Goal: Task Accomplishment & Management: Manage account settings

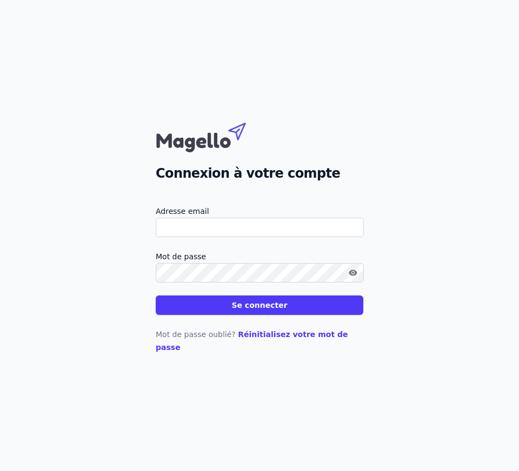
click at [241, 229] on input "Adresse email" at bounding box center [260, 227] width 208 height 19
type input "[EMAIL_ADDRESS][PERSON_NAME][DOMAIN_NAME]"
click at [268, 312] on button "Se connecter" at bounding box center [260, 305] width 208 height 19
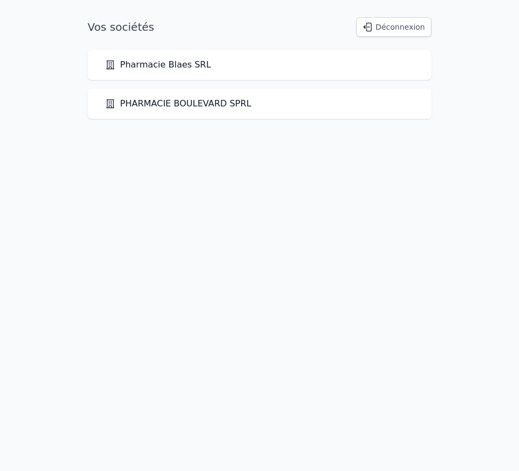
click at [154, 64] on link "Pharmacie Blaes SRL" at bounding box center [158, 64] width 106 height 13
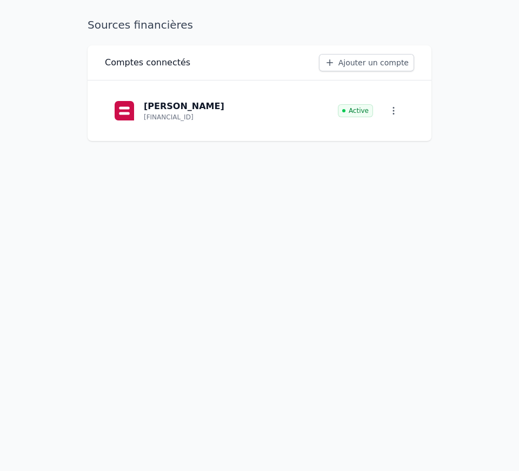
click at [393, 108] on icon "button" at bounding box center [393, 110] width 11 height 11
click at [382, 132] on span "Paramètres" at bounding box center [385, 135] width 43 height 11
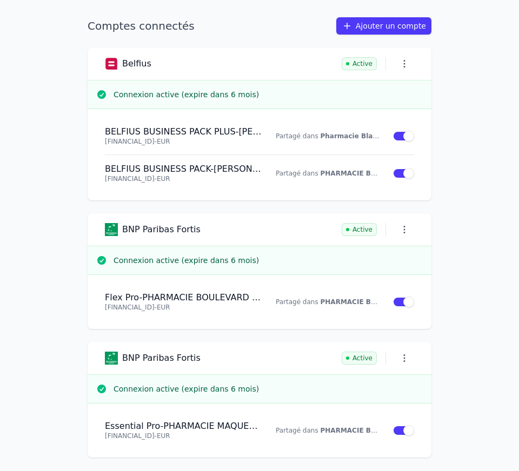
click at [309, 136] on p "Partagé dans Pharmacie Blaes SRL" at bounding box center [328, 136] width 104 height 9
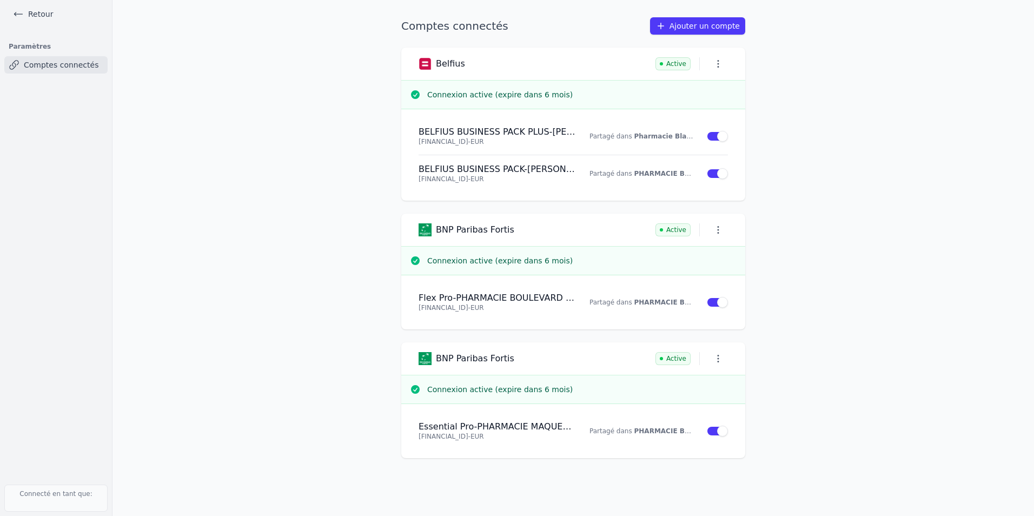
click at [18, 12] on icon at bounding box center [18, 14] width 11 height 11
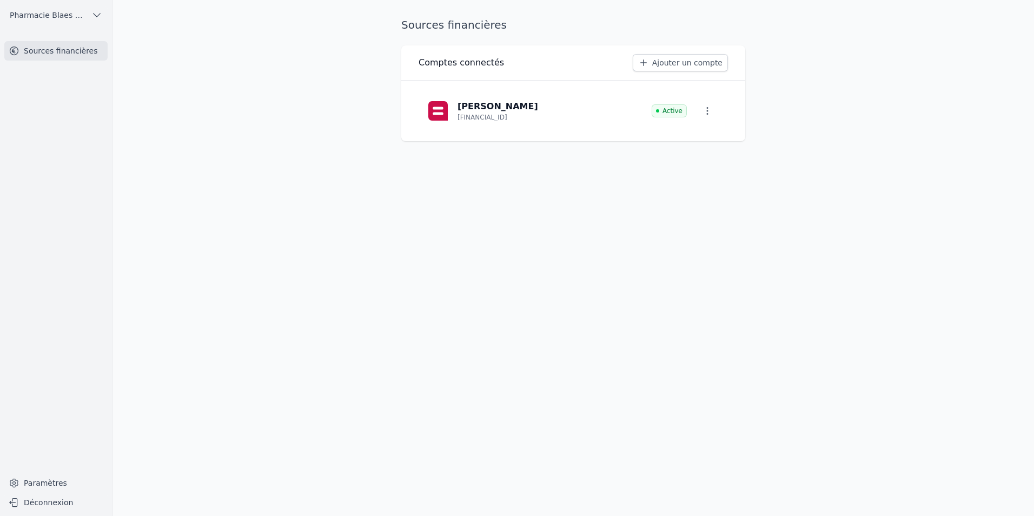
click at [40, 490] on link "Paramètres" at bounding box center [55, 482] width 103 height 17
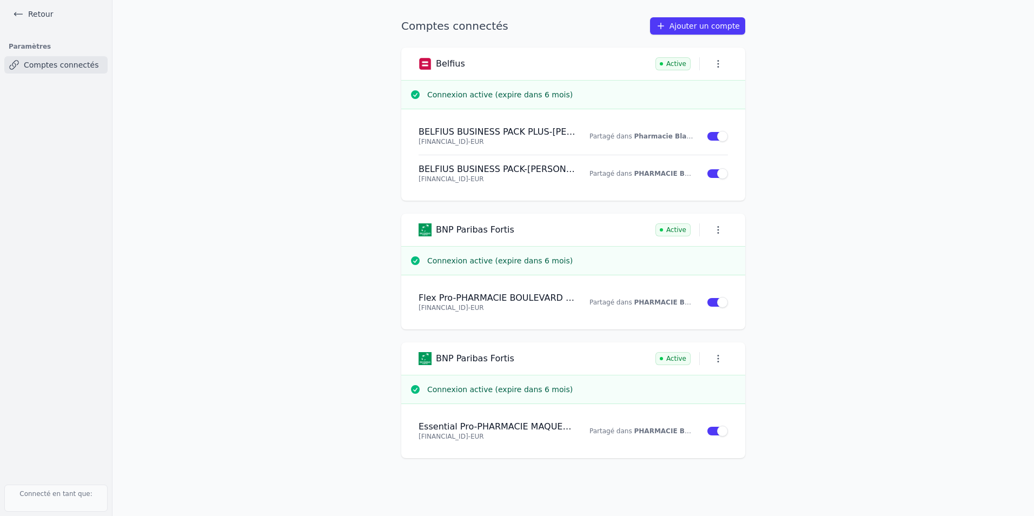
click at [676, 137] on strong "Pharmacie Blaes SRL" at bounding box center [672, 136] width 77 height 8
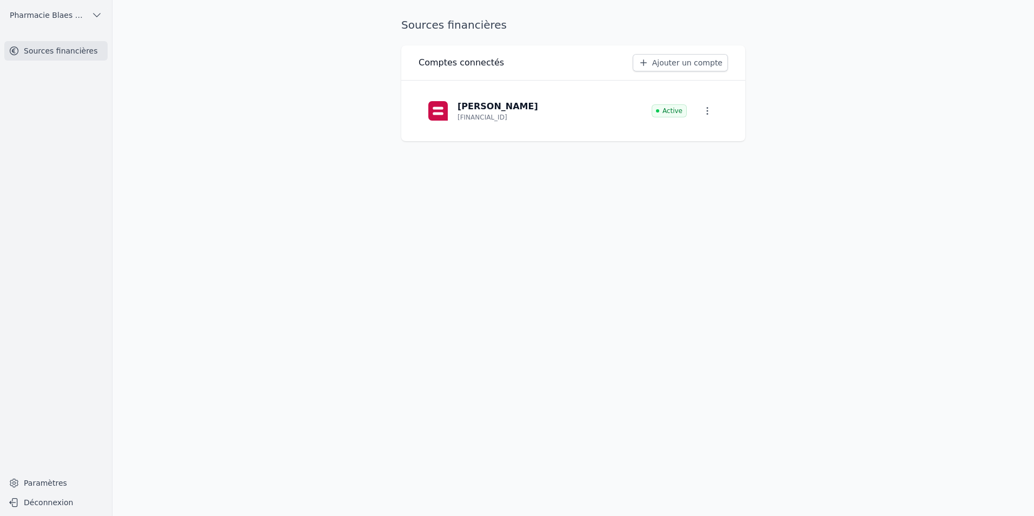
click at [503, 106] on p "[PERSON_NAME]" at bounding box center [497, 106] width 81 height 13
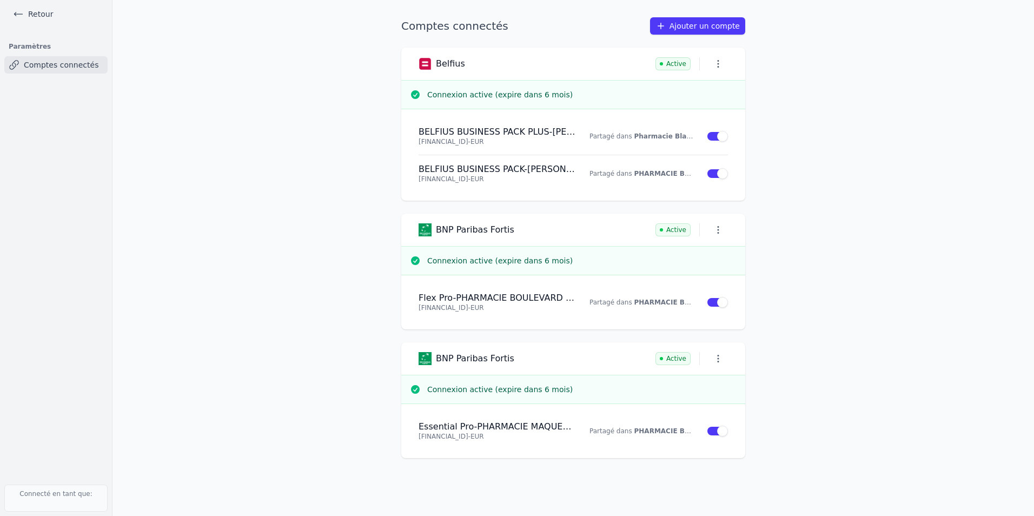
click at [675, 31] on link "Ajouter un compte" at bounding box center [697, 25] width 95 height 17
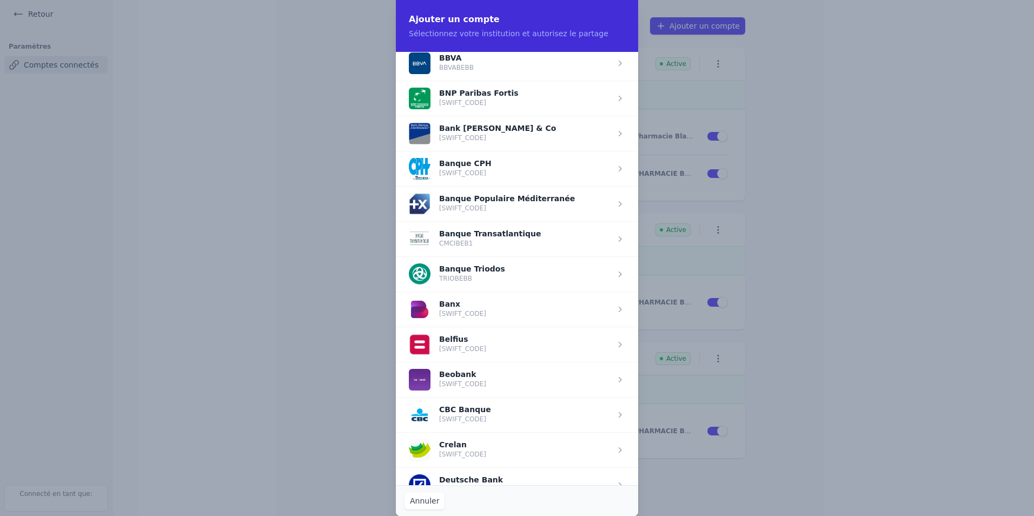
scroll to position [162, 0]
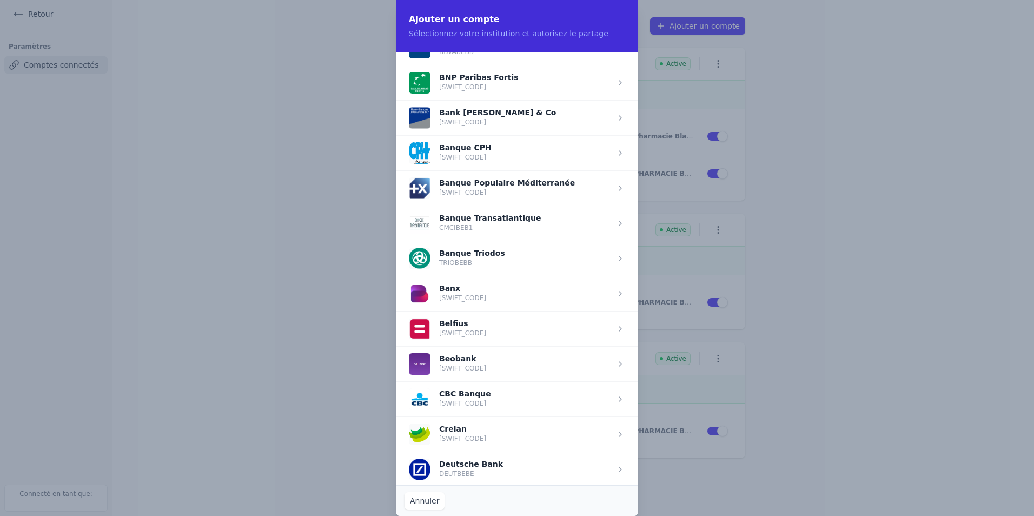
click at [487, 328] on span "button" at bounding box center [517, 328] width 242 height 35
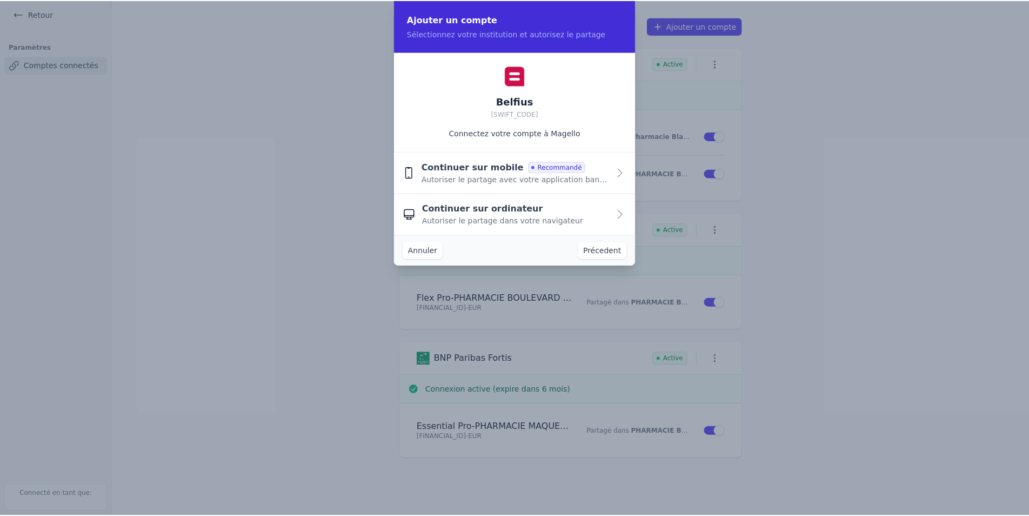
scroll to position [0, 0]
click at [527, 222] on span "Autoriser le partage dans votre navigateur" at bounding box center [505, 220] width 162 height 11
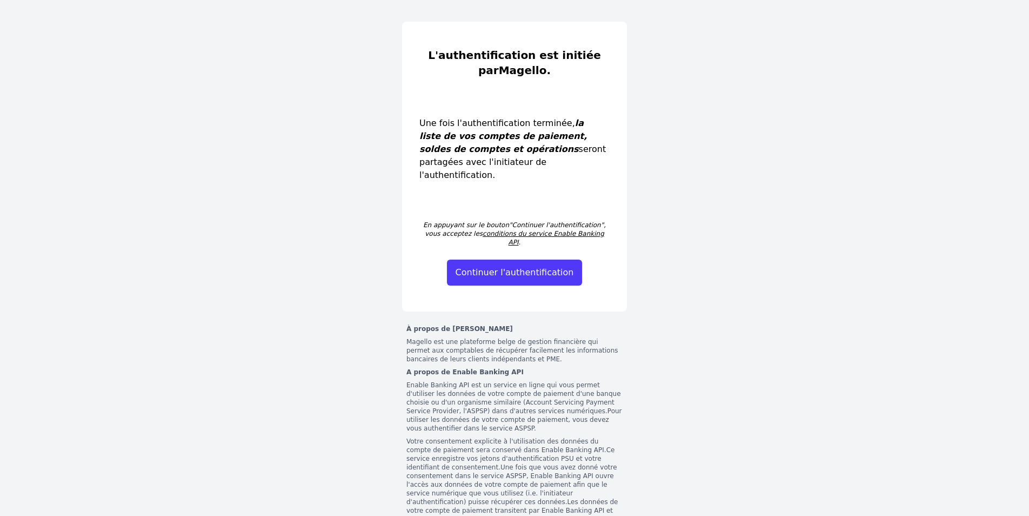
click at [533, 260] on button "Continuer l'authentification" at bounding box center [515, 273] width 136 height 26
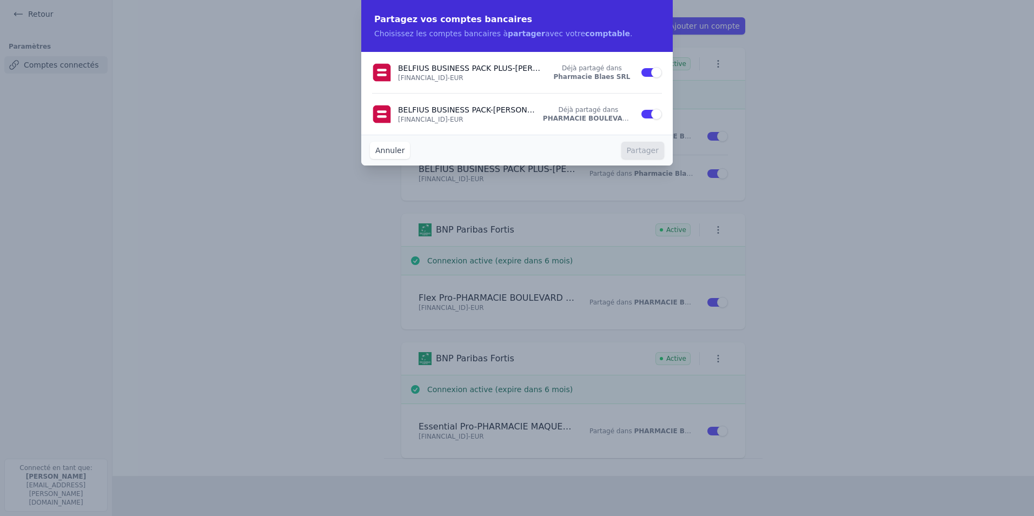
click at [463, 77] on p "BE64 0689 4309 4752 - EUR" at bounding box center [470, 78] width 145 height 9
click at [562, 123] on div "BELFIUS BUSINESS PACK - Zaki Bouchuari BE33 0689 4457 8246 - EUR Déjà partagé d…" at bounding box center [517, 114] width 290 height 41
click at [388, 114] on img at bounding box center [381, 113] width 19 height 19
click at [383, 82] on div "BELFIUS BUSINESS PACK PLUS - Zaki Bouchuari BE64 0689 4309 4752 - EUR Déjà part…" at bounding box center [517, 72] width 290 height 41
drag, startPoint x: 383, startPoint y: 82, endPoint x: 386, endPoint y: 72, distance: 9.4
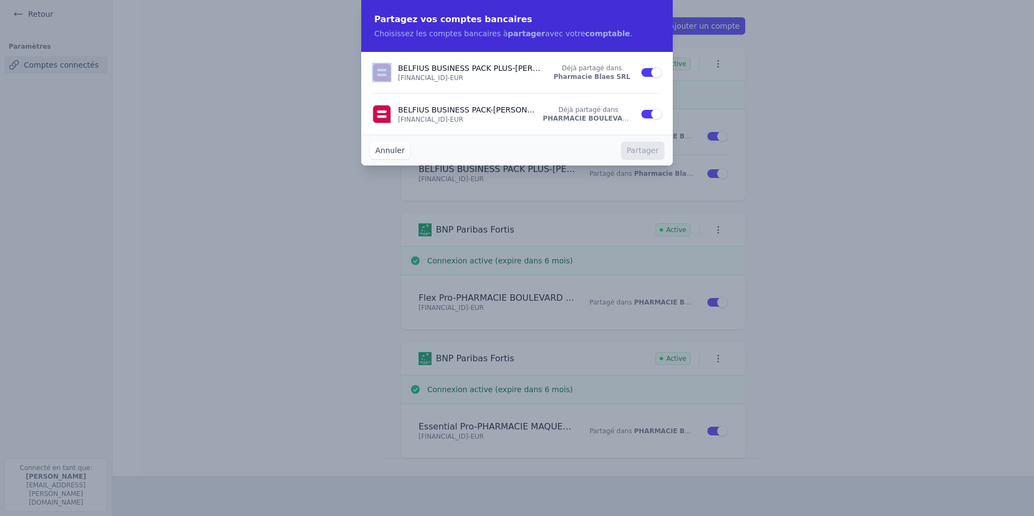
click at [386, 72] on img at bounding box center [381, 72] width 19 height 19
click at [435, 71] on p "BELFIUS BUSINESS PACK PLUS - Zaki Bouchuari" at bounding box center [470, 68] width 145 height 11
click at [521, 41] on div "Partagez vos comptes bancaires Choisissez les comptes bancaires à partager avec…" at bounding box center [516, 26] width 311 height 52
click at [517, 83] on div "BELFIUS BUSINESS PACK PLUS - Zaki Bouchuari BE64 0689 4309 4752 - EUR Déjà part…" at bounding box center [517, 72] width 290 height 41
click at [393, 149] on button "Annuler" at bounding box center [390, 150] width 40 height 17
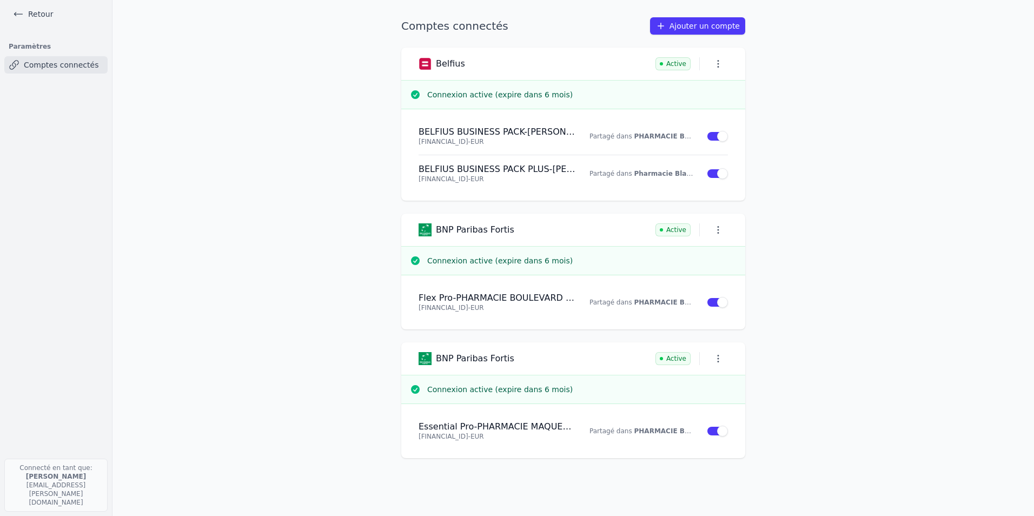
click at [45, 21] on link "Retour" at bounding box center [33, 13] width 49 height 15
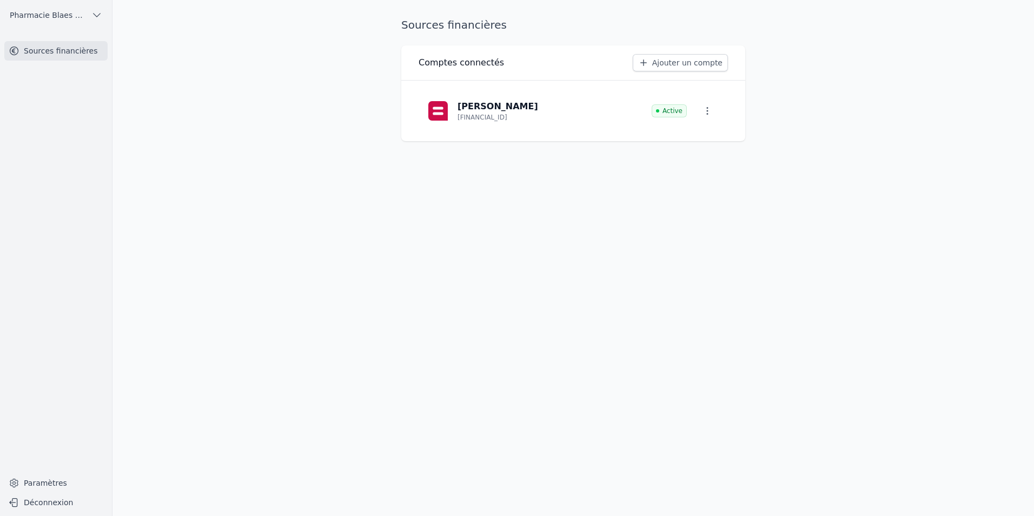
click at [39, 17] on span "Pharmacie Blaes SRL" at bounding box center [48, 15] width 77 height 11
click at [46, 55] on link "Pharmacie Blaes SRL" at bounding box center [53, 61] width 103 height 22
click at [48, 17] on span "Pharmacie Blaes SRL" at bounding box center [48, 15] width 77 height 11
click at [53, 35] on span "PHARMACIE BOULEVARD SPRL" at bounding box center [61, 39] width 75 height 11
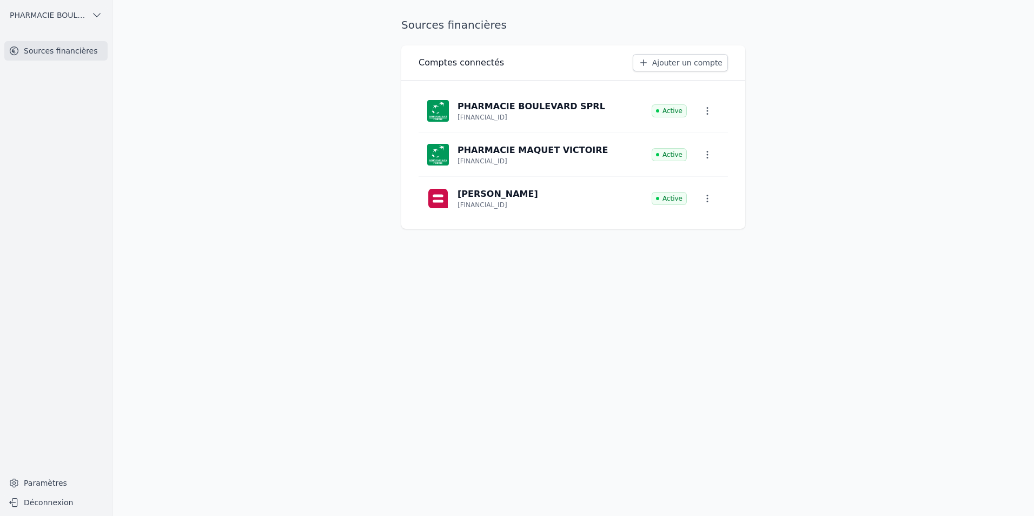
click at [503, 196] on p "[PERSON_NAME]" at bounding box center [497, 194] width 81 height 13
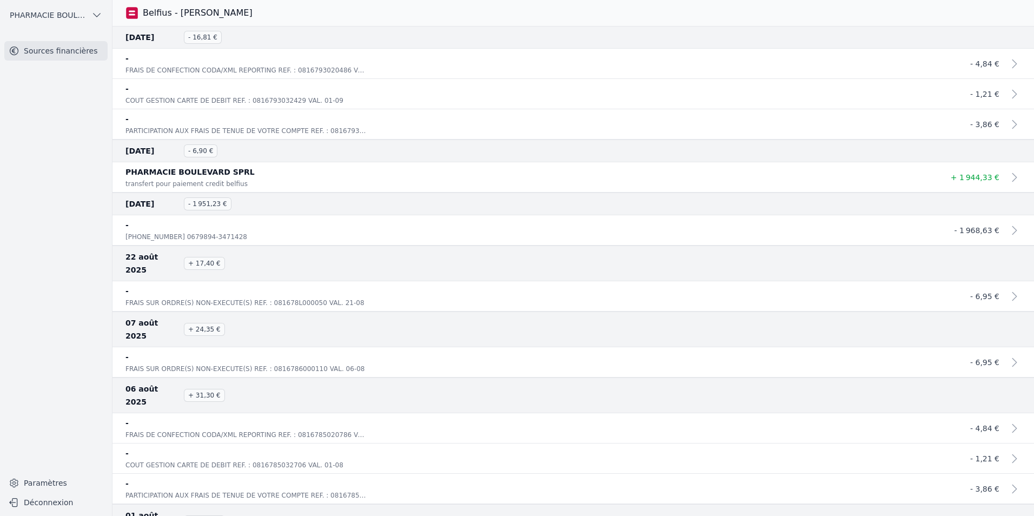
click at [92, 13] on icon "button" at bounding box center [96, 15] width 11 height 11
click at [67, 41] on span "PHARMACIE BOULEVARD SPRL" at bounding box center [61, 39] width 75 height 11
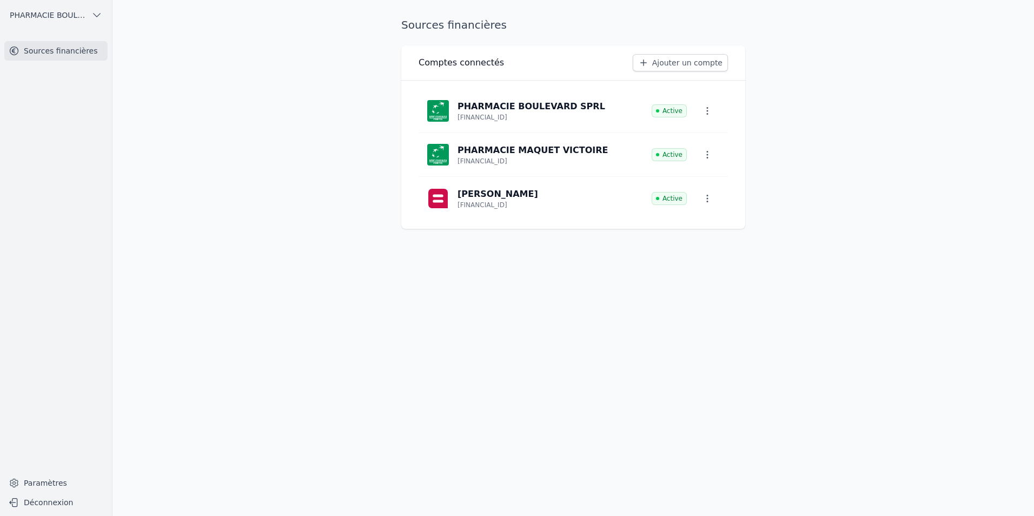
click at [74, 26] on ul "PHARMACIE BOULEVARD SPRL" at bounding box center [56, 15] width 95 height 30
click at [74, 19] on span "PHARMACIE BOULEVARD SPRL" at bounding box center [48, 15] width 77 height 11
click at [75, 55] on link "Pharmacie Blaes SRL" at bounding box center [53, 61] width 103 height 22
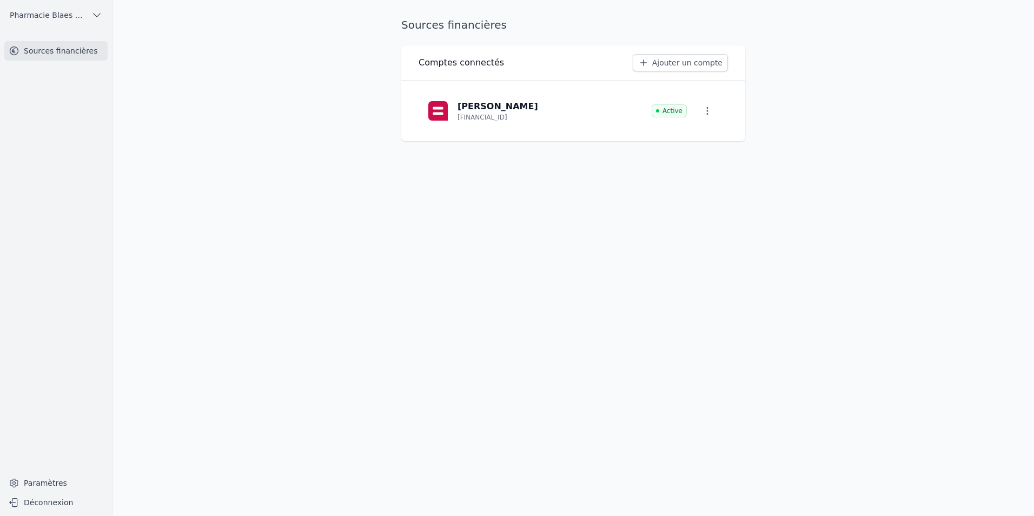
click at [708, 108] on icon "button" at bounding box center [707, 110] width 11 height 11
click at [698, 154] on button "Supprimer" at bounding box center [691, 158] width 71 height 22
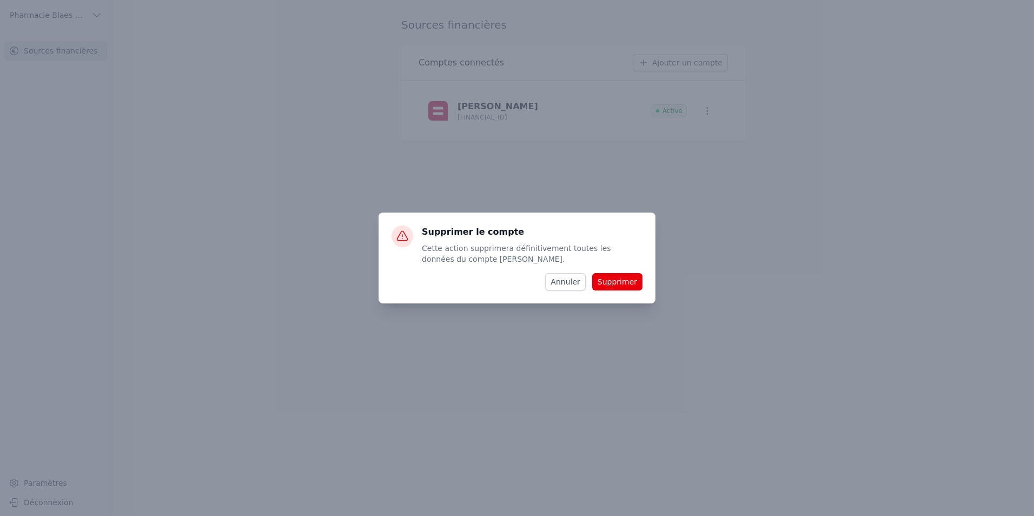
click at [615, 285] on button "Supprimer" at bounding box center [617, 281] width 50 height 17
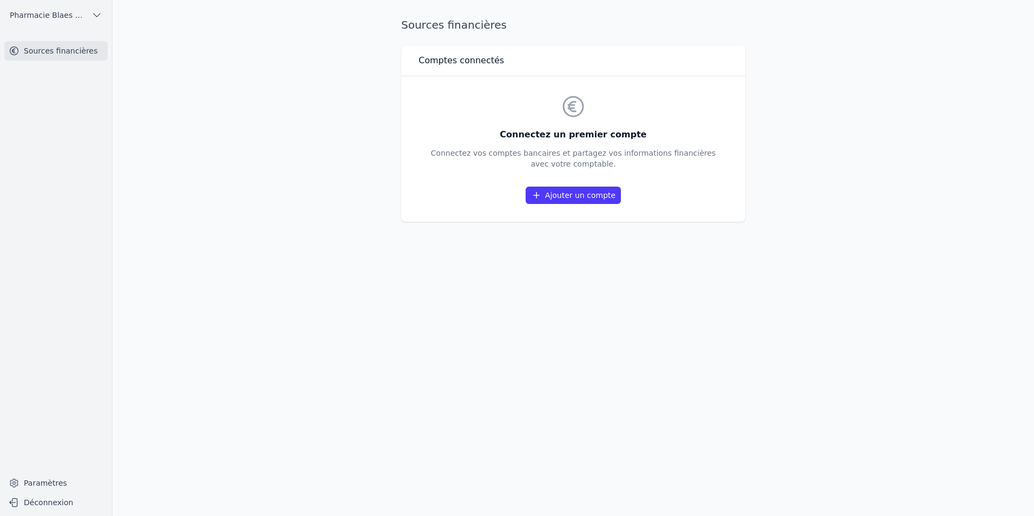
click at [577, 196] on link "Ajouter un compte" at bounding box center [573, 195] width 95 height 17
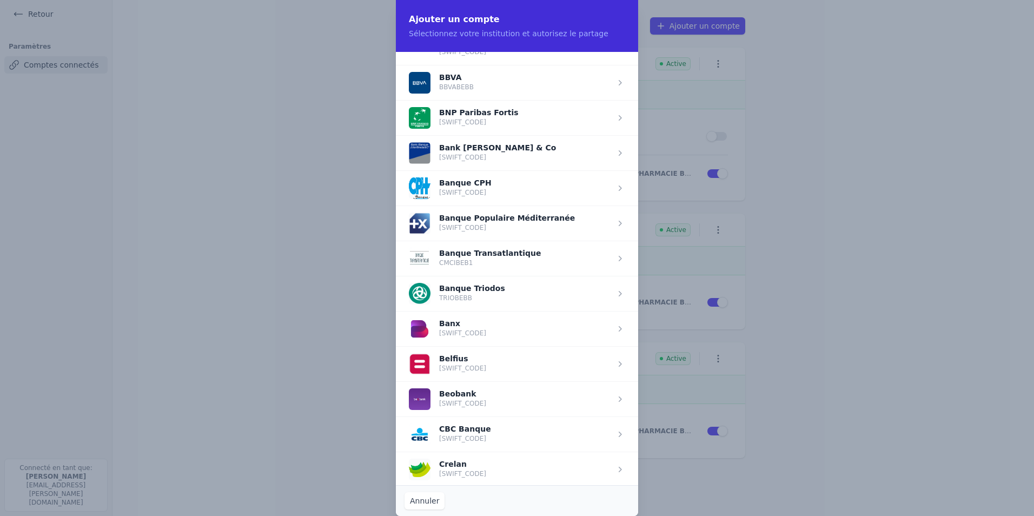
scroll to position [162, 0]
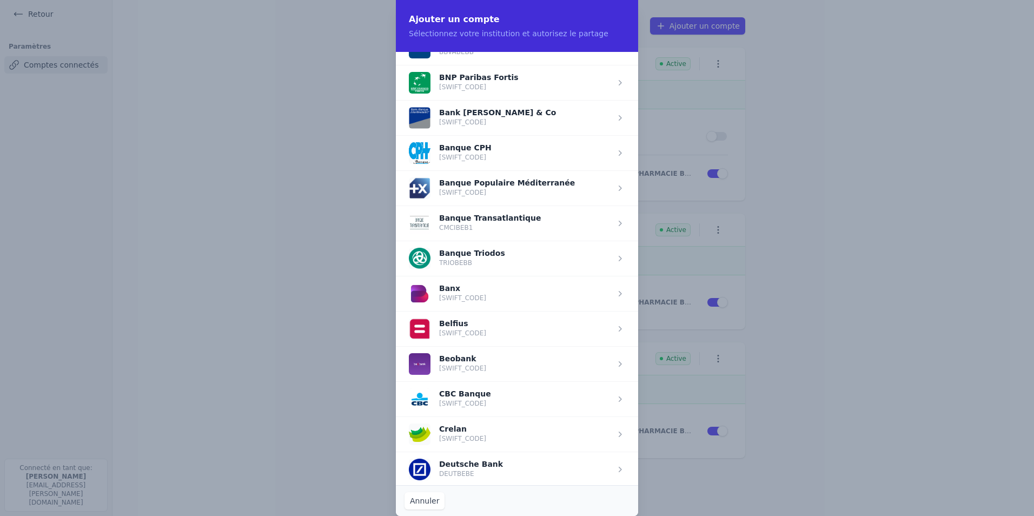
click at [467, 322] on span "button" at bounding box center [517, 328] width 242 height 35
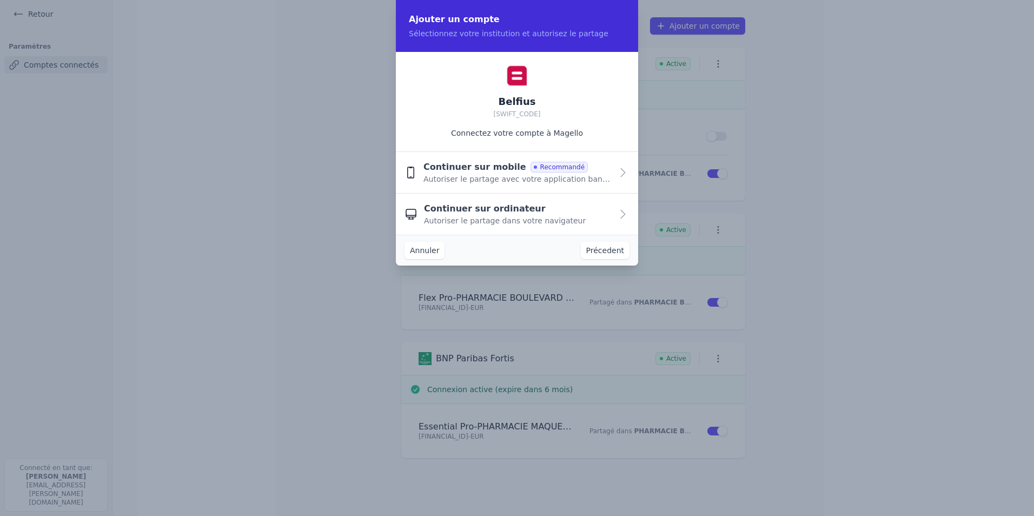
click at [576, 216] on div "Continuer sur ordinateur Autoriser le partage dans votre navigateur" at bounding box center [518, 214] width 188 height 24
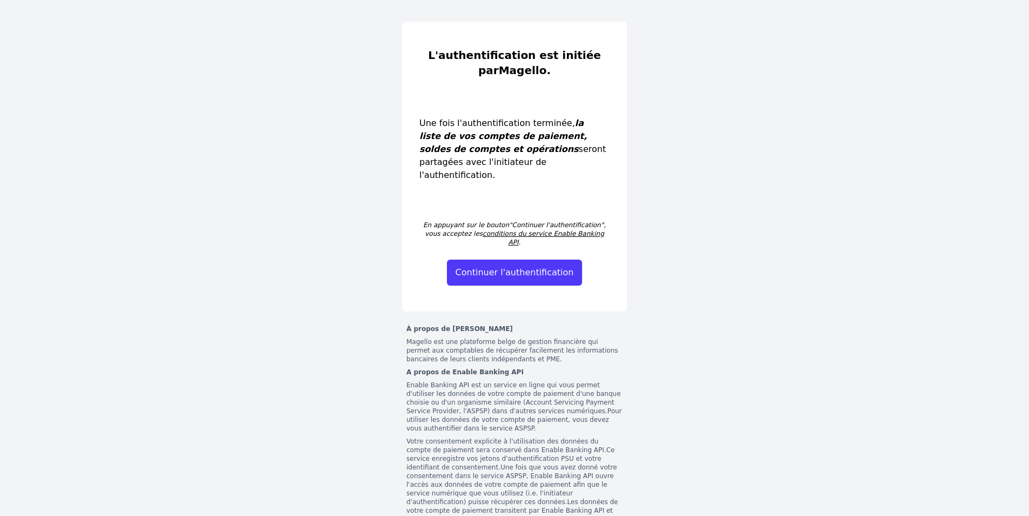
click at [516, 260] on button "Continuer l'authentification" at bounding box center [515, 273] width 136 height 26
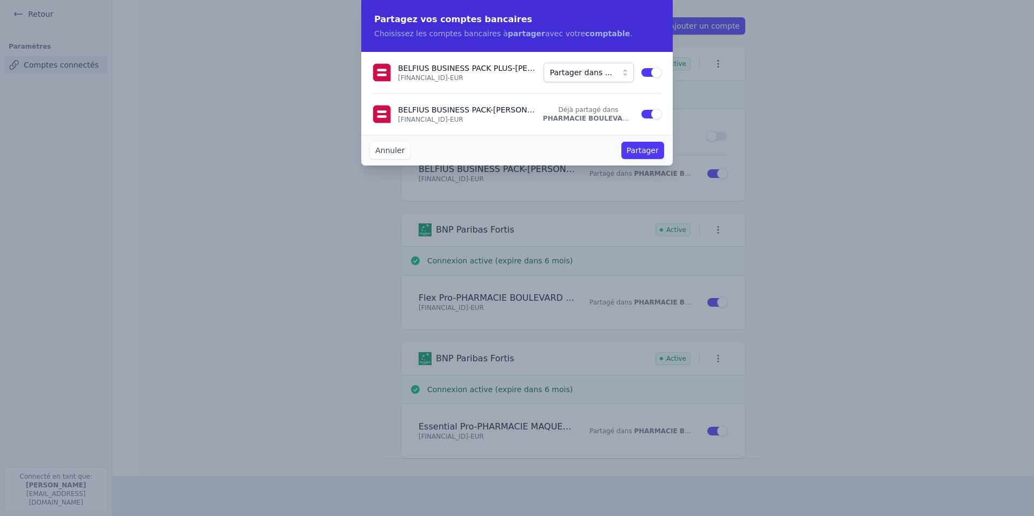
click at [580, 70] on span "Partager dans ..." at bounding box center [581, 72] width 62 height 13
click at [586, 110] on span "Pharmacie Blaes SRL" at bounding box center [585, 111] width 64 height 11
click at [627, 150] on button "Partager" at bounding box center [642, 150] width 43 height 17
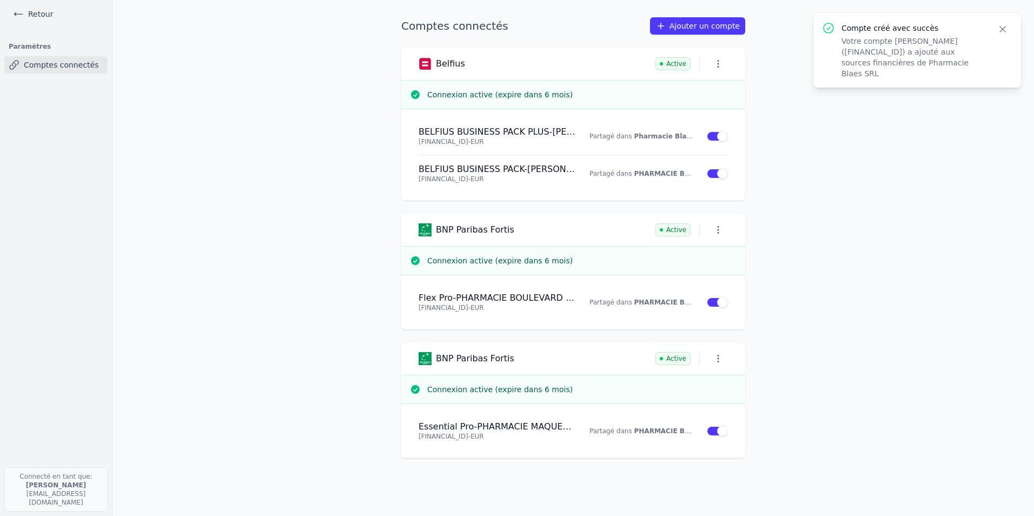
click at [553, 133] on h4 "BELFIUS BUSINESS PACK PLUS - Zaki Bouchuari" at bounding box center [498, 132] width 158 height 11
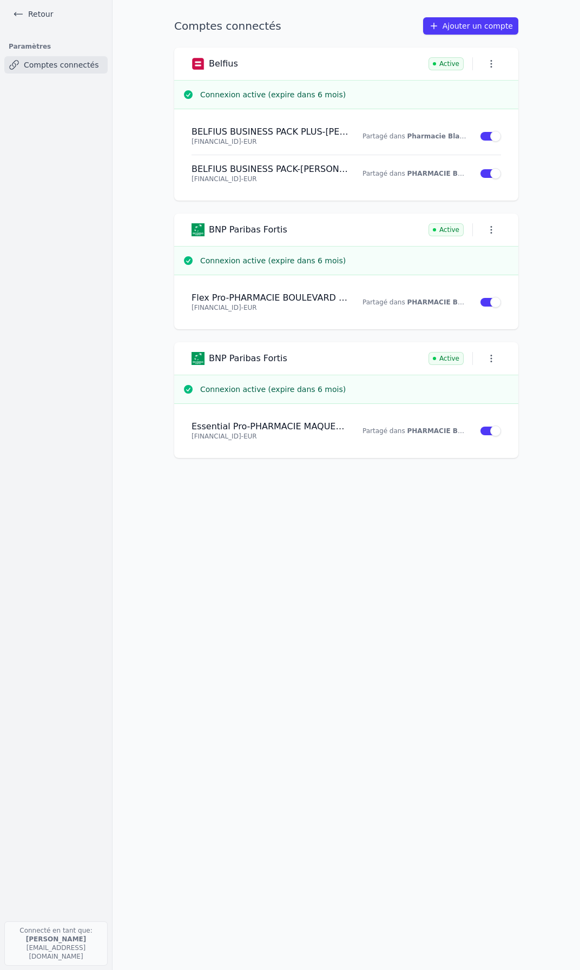
click at [32, 12] on link "Retour" at bounding box center [33, 13] width 49 height 15
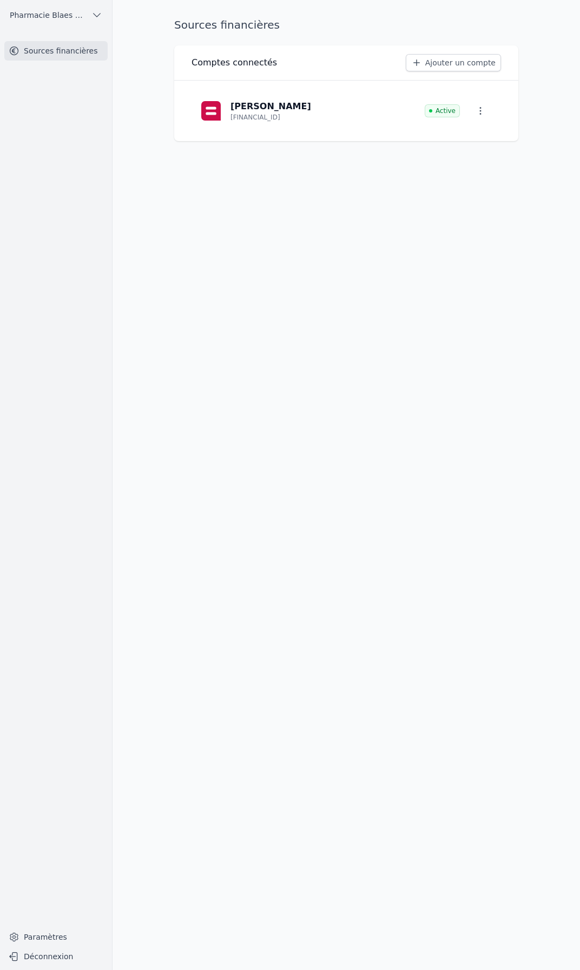
click at [273, 116] on p "[FINANCIAL_ID]" at bounding box center [255, 117] width 50 height 9
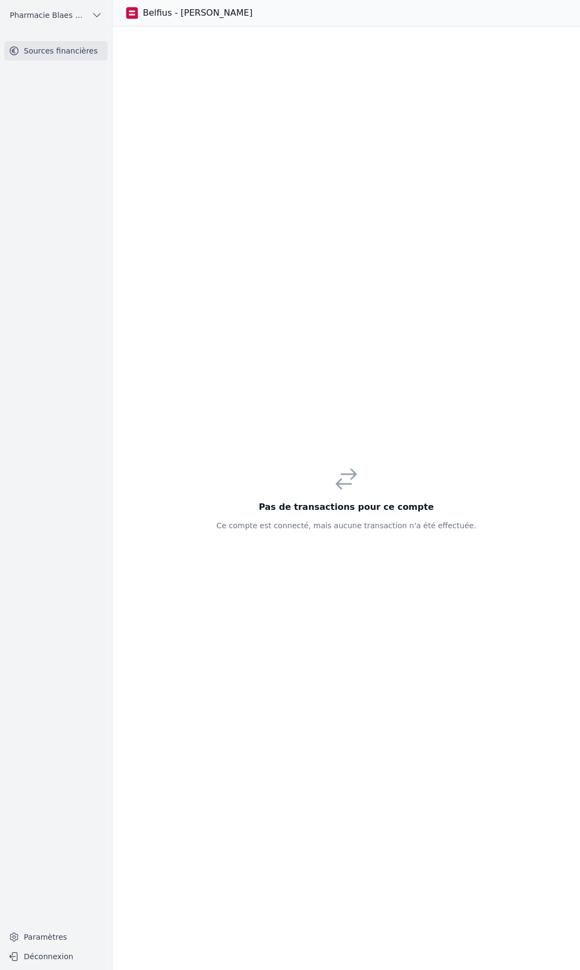
click at [43, 50] on link "Sources financières" at bounding box center [55, 50] width 103 height 19
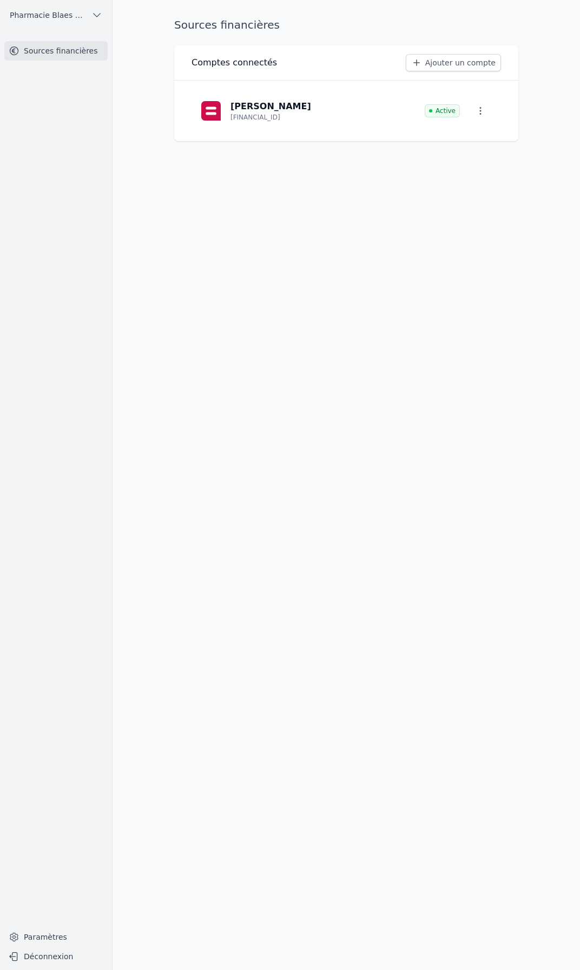
click at [99, 18] on icon "button" at bounding box center [96, 15] width 11 height 11
click at [68, 62] on span "Pharmacie Blaes SRL" at bounding box center [61, 61] width 75 height 11
click at [484, 111] on icon "button" at bounding box center [480, 110] width 11 height 11
click at [475, 133] on span "Paramètres" at bounding box center [471, 135] width 43 height 11
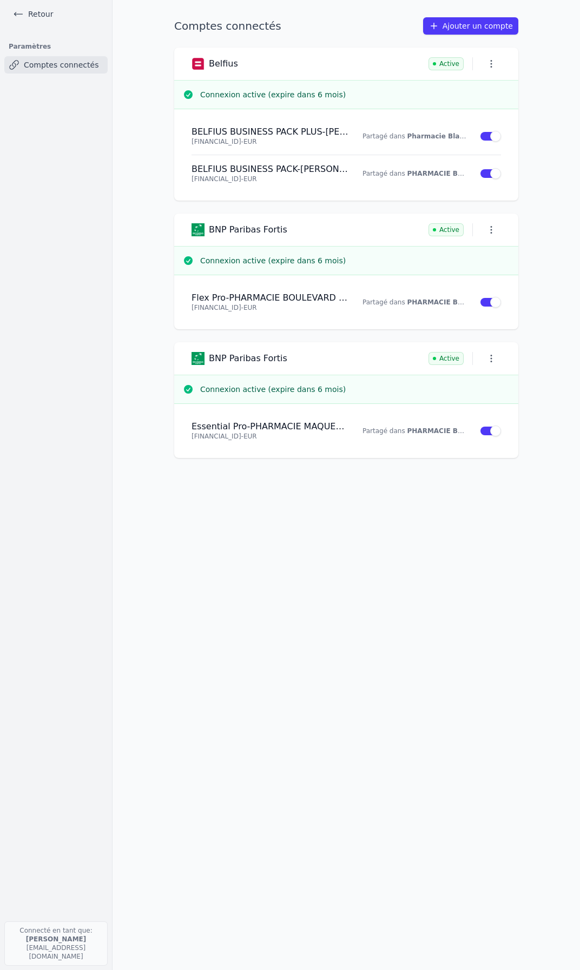
click at [488, 67] on icon "button" at bounding box center [491, 63] width 11 height 11
click at [481, 88] on button "Renouveler" at bounding box center [472, 87] width 71 height 22
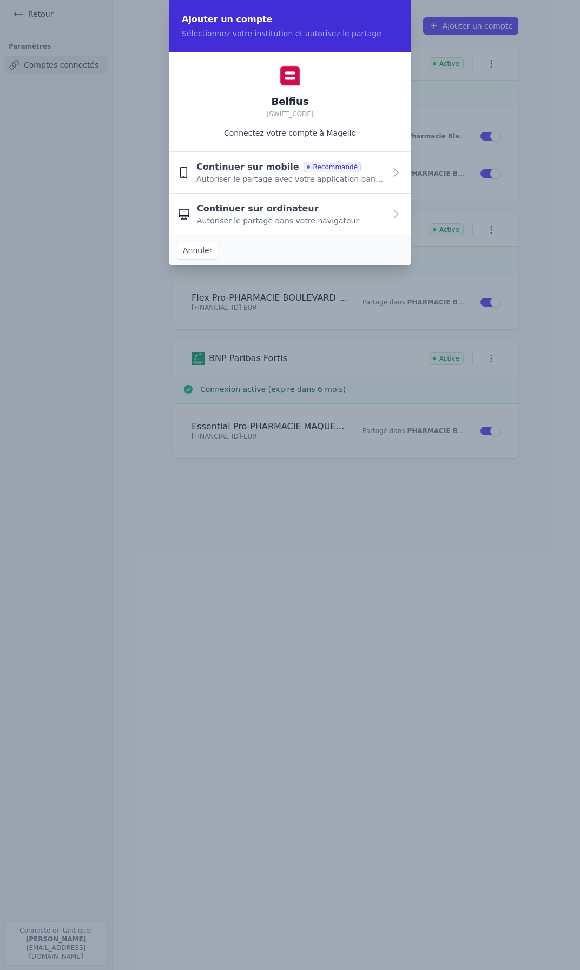
click at [291, 220] on span "Autoriser le partage dans votre navigateur" at bounding box center [278, 220] width 162 height 11
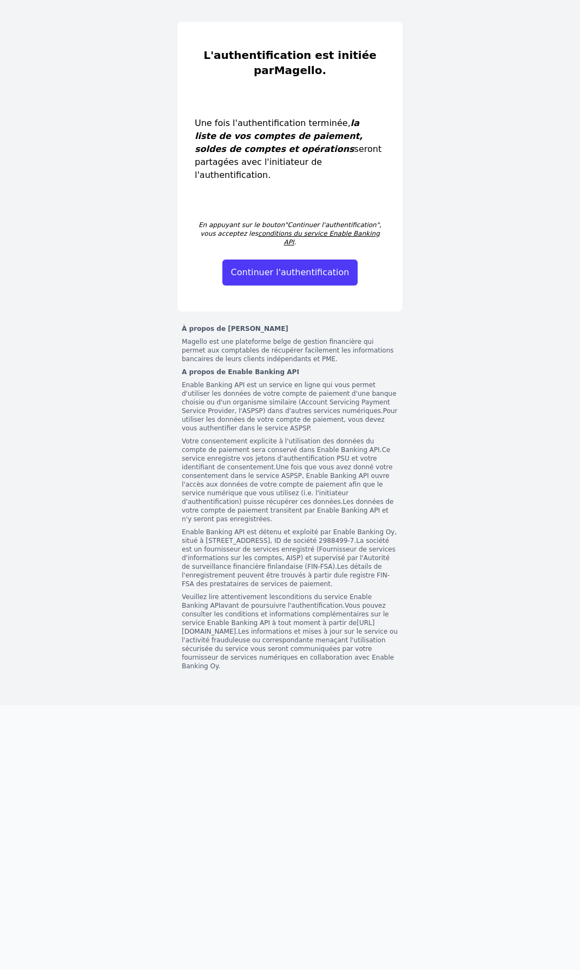
click at [297, 260] on button "Continuer l'authentification" at bounding box center [290, 273] width 136 height 26
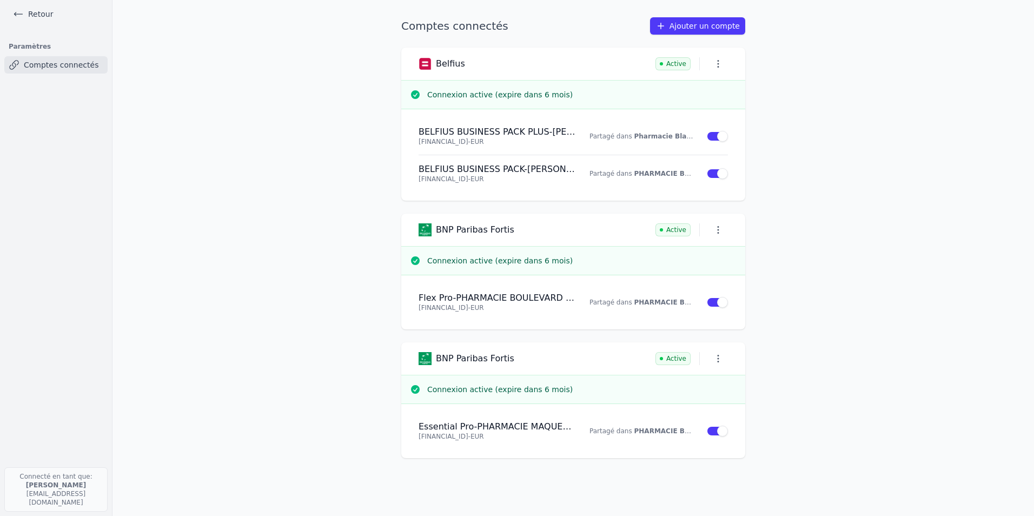
click at [522, 140] on p "BE64 0689 4309 4752 - EUR" at bounding box center [498, 141] width 158 height 9
click at [721, 64] on icon "button" at bounding box center [718, 63] width 11 height 11
click at [27, 14] on div at bounding box center [517, 258] width 1034 height 516
click at [17, 13] on icon at bounding box center [18, 14] width 11 height 11
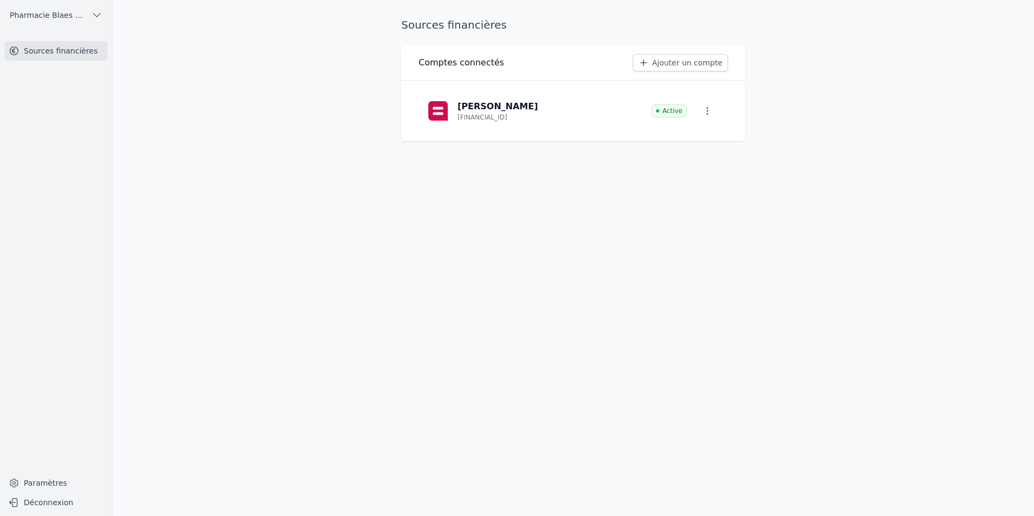
click at [459, 104] on p "[PERSON_NAME]" at bounding box center [497, 106] width 81 height 13
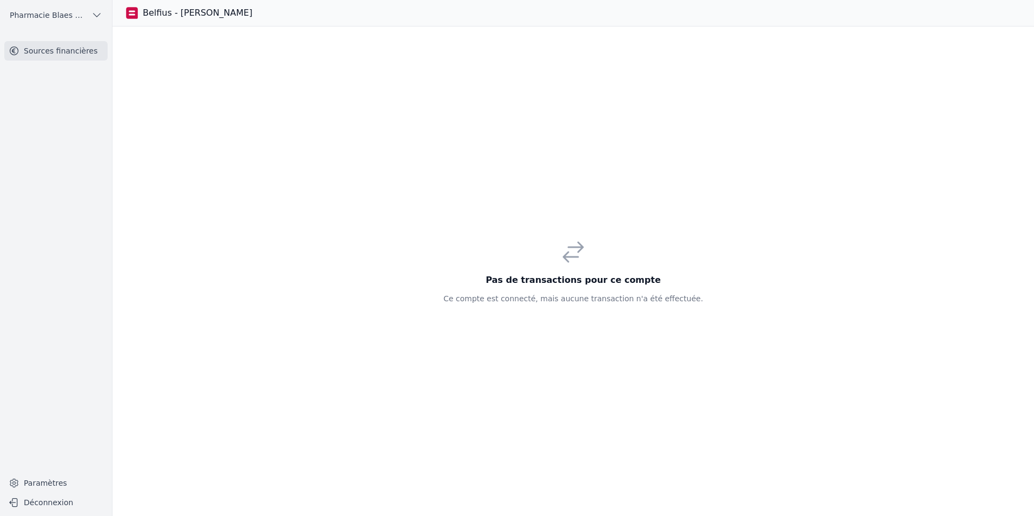
click at [57, 48] on link "Sources financières" at bounding box center [55, 50] width 103 height 19
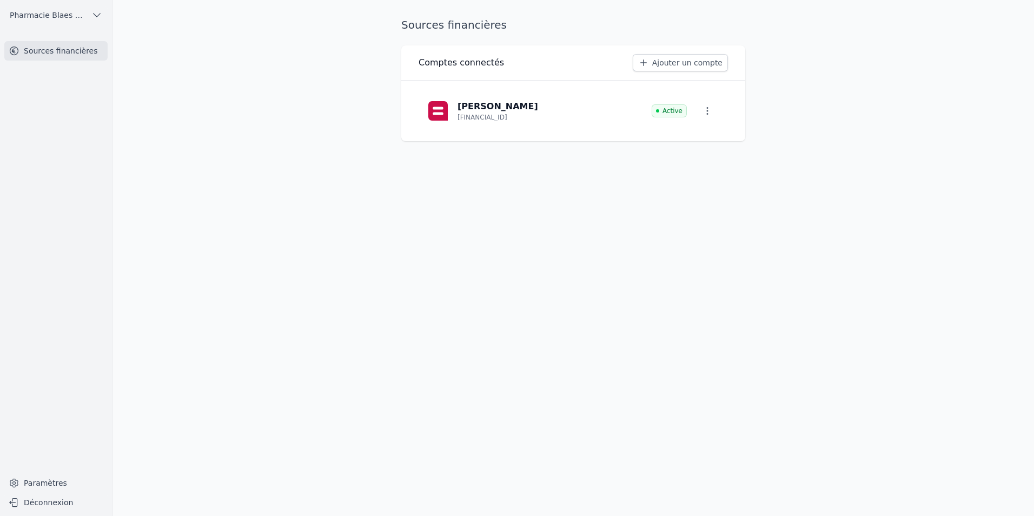
click at [82, 15] on button "Pharmacie Blaes SRL" at bounding box center [55, 14] width 103 height 17
click at [76, 43] on span "PHARMACIE BOULEVARD SPRL" at bounding box center [61, 39] width 75 height 11
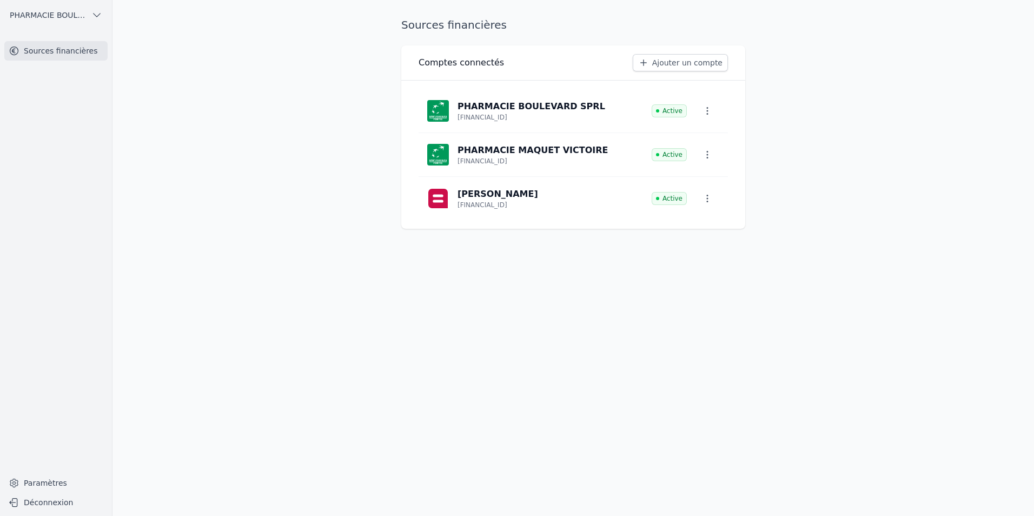
click at [707, 155] on icon "button" at bounding box center [708, 155] width 2 height 8
click at [700, 183] on span "Paramètres" at bounding box center [698, 179] width 43 height 11
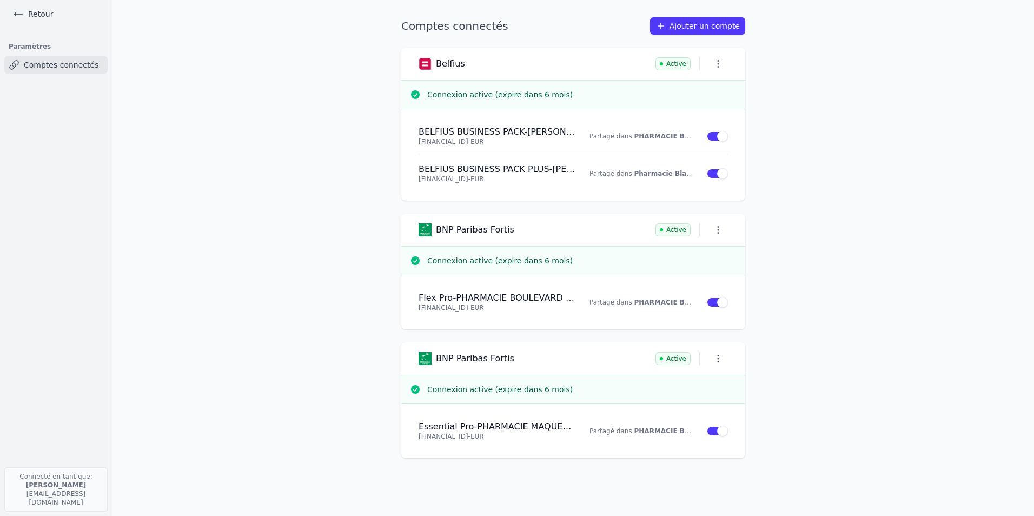
click at [709, 356] on button "button" at bounding box center [717, 358] width 19 height 15
click at [792, 347] on div at bounding box center [517, 258] width 1034 height 516
click at [564, 169] on h4 "BELFIUS BUSINESS PACK PLUS - Zaki Bouchuari" at bounding box center [498, 169] width 158 height 11
click at [566, 124] on li "BELFIUS BUSINESS PACK - Zaki Bouchuari BE33 0689 4457 8246 - EUR Partagé dans P…" at bounding box center [573, 136] width 309 height 37
click at [35, 14] on link "Retour" at bounding box center [33, 13] width 49 height 15
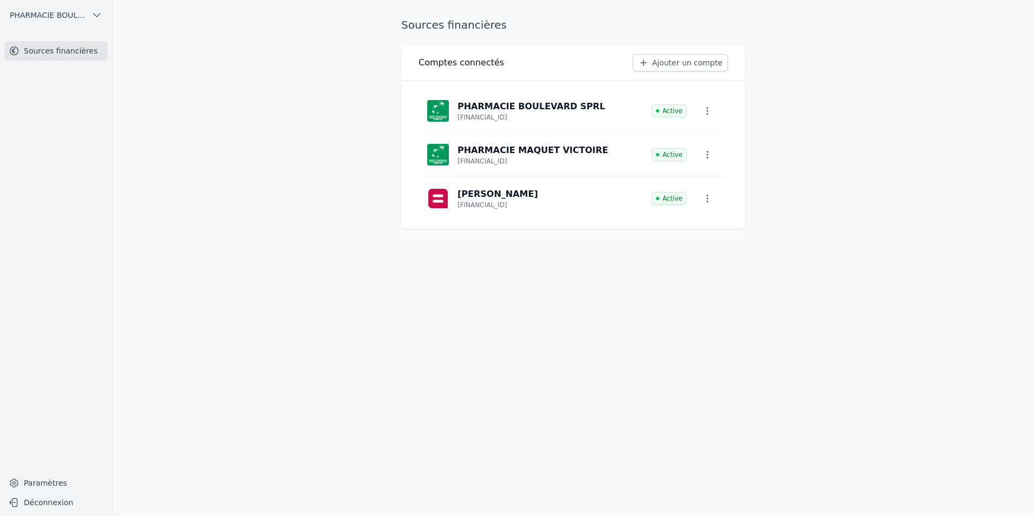
click at [51, 18] on span "PHARMACIE BOULEVARD SPRL" at bounding box center [48, 15] width 77 height 11
click at [47, 60] on span "Pharmacie Blaes SRL" at bounding box center [61, 61] width 75 height 11
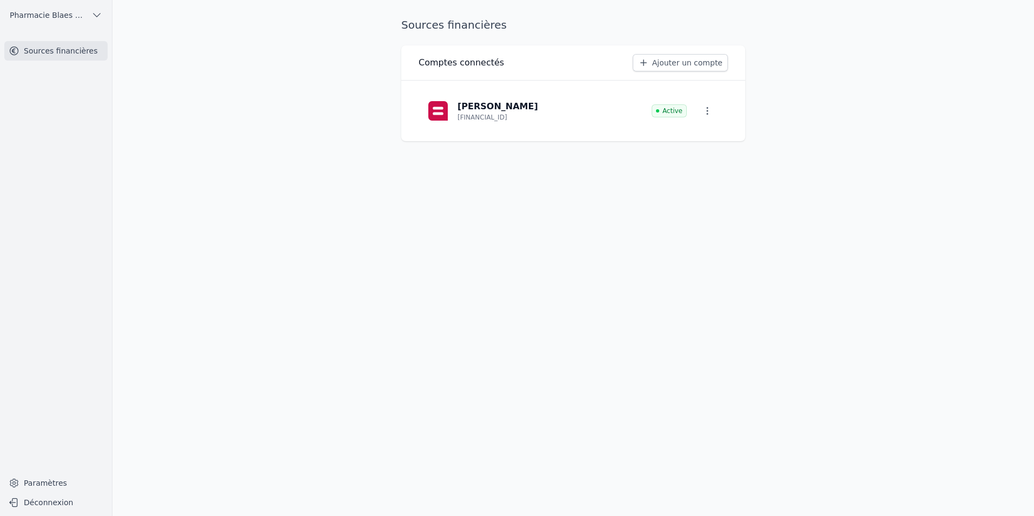
click at [469, 108] on p "[PERSON_NAME]" at bounding box center [497, 106] width 81 height 13
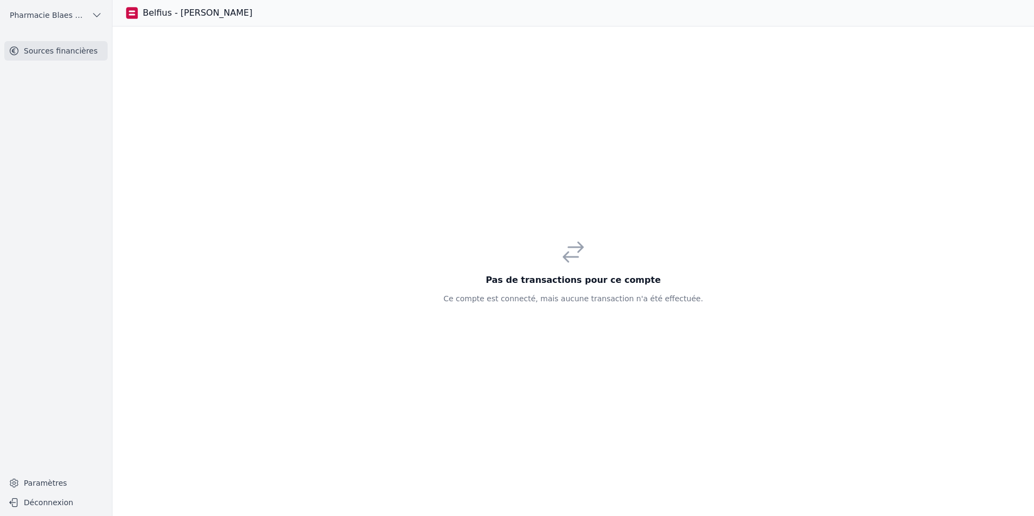
click at [42, 478] on link "Paramètres" at bounding box center [55, 482] width 103 height 17
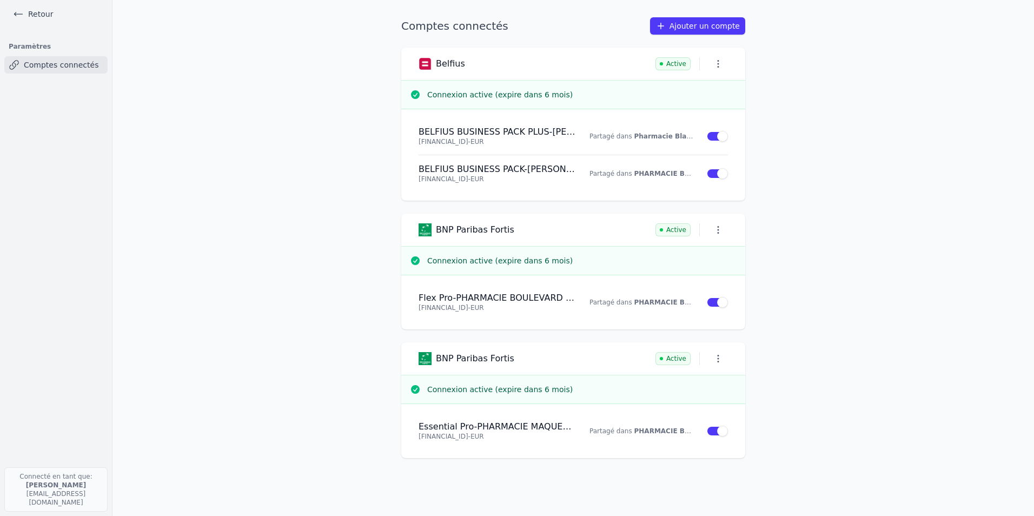
click at [42, 17] on link "Retour" at bounding box center [33, 13] width 49 height 15
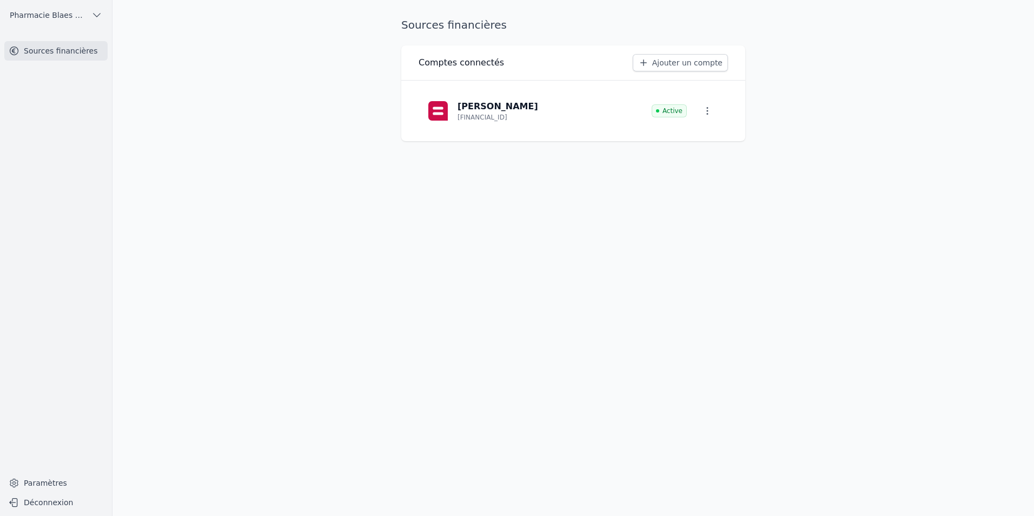
click at [102, 17] on button "Pharmacie Blaes SRL" at bounding box center [55, 14] width 103 height 17
click at [68, 64] on span "Pharmacie Blaes SRL" at bounding box center [61, 61] width 75 height 11
click at [74, 21] on button "Pharmacie Blaes SRL" at bounding box center [55, 14] width 103 height 17
click at [43, 36] on span "PHARMACIE BOULEVARD SPRL" at bounding box center [61, 39] width 75 height 11
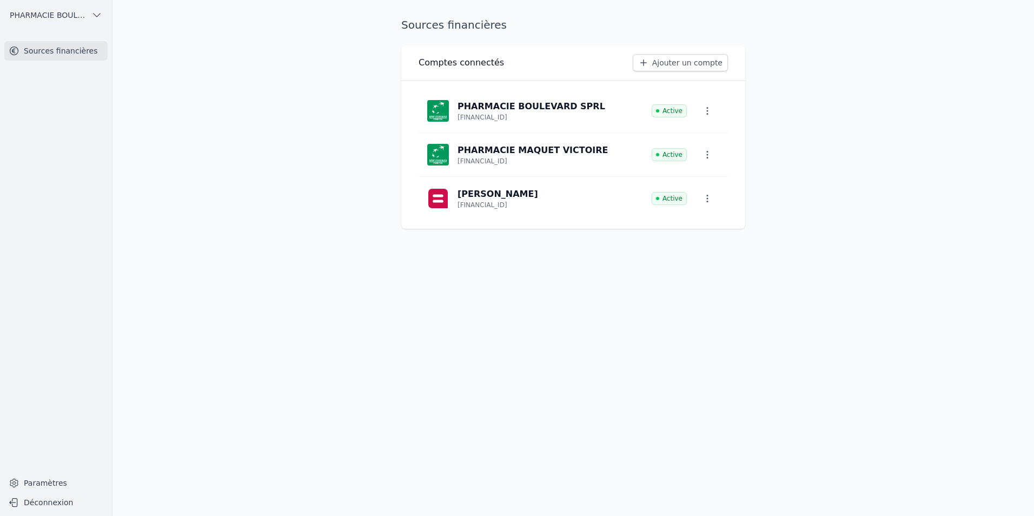
drag, startPoint x: 293, startPoint y: 236, endPoint x: 300, endPoint y: 241, distance: 8.7
click at [883, 236] on main "Sources financières Comptes connectés Ajouter un compte PHARMACIE BOULEVARD SPR…" at bounding box center [517, 258] width 1034 height 516
click at [705, 199] on icon "button" at bounding box center [707, 198] width 11 height 11
click at [542, 204] on div at bounding box center [517, 258] width 1034 height 516
click at [474, 201] on p "[FINANCIAL_ID]" at bounding box center [482, 205] width 50 height 9
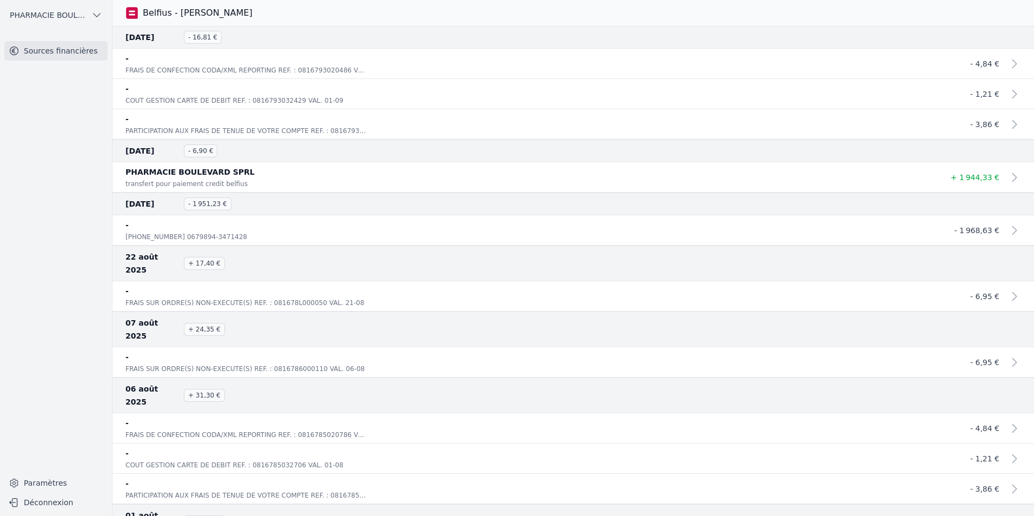
click at [397, 231] on div "071-0679894-82 0679894-3471428" at bounding box center [529, 236] width 809 height 11
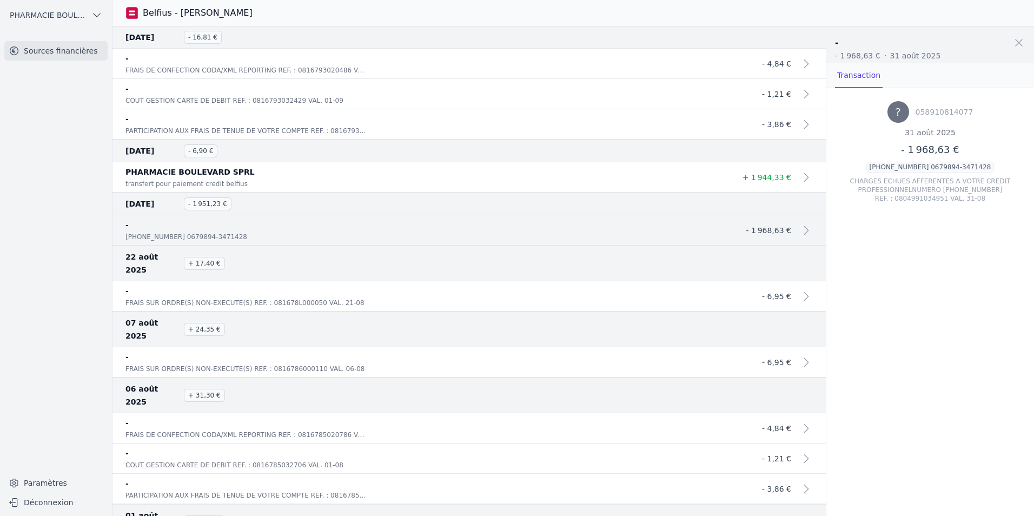
click at [397, 231] on div "071-0679894-82 0679894-3471428" at bounding box center [425, 236] width 601 height 11
click at [424, 192] on div "01 sept. 2025 - 1 951,23 €" at bounding box center [468, 203] width 713 height 23
click at [424, 182] on div "transfert pour paiement credit belfius" at bounding box center [425, 183] width 601 height 11
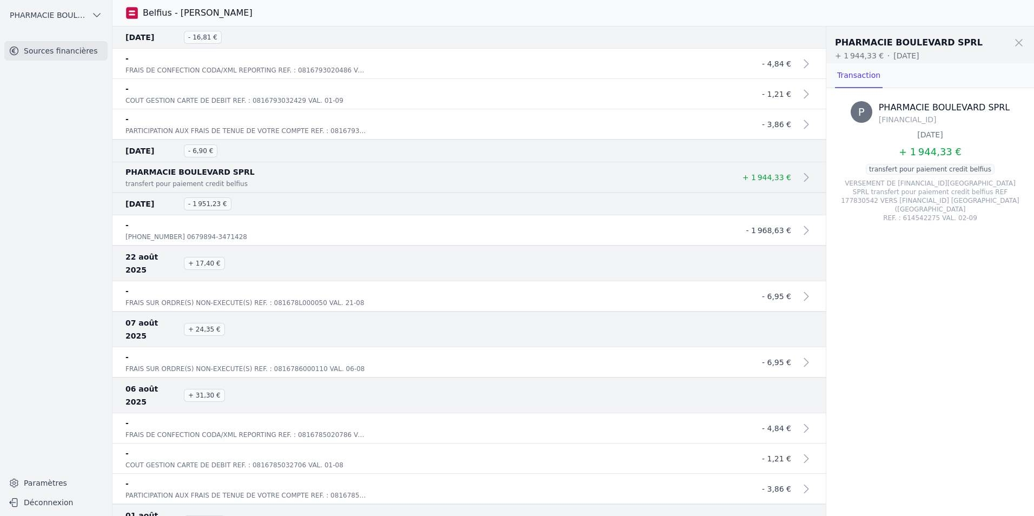
click at [415, 225] on p "-" at bounding box center [425, 224] width 601 height 13
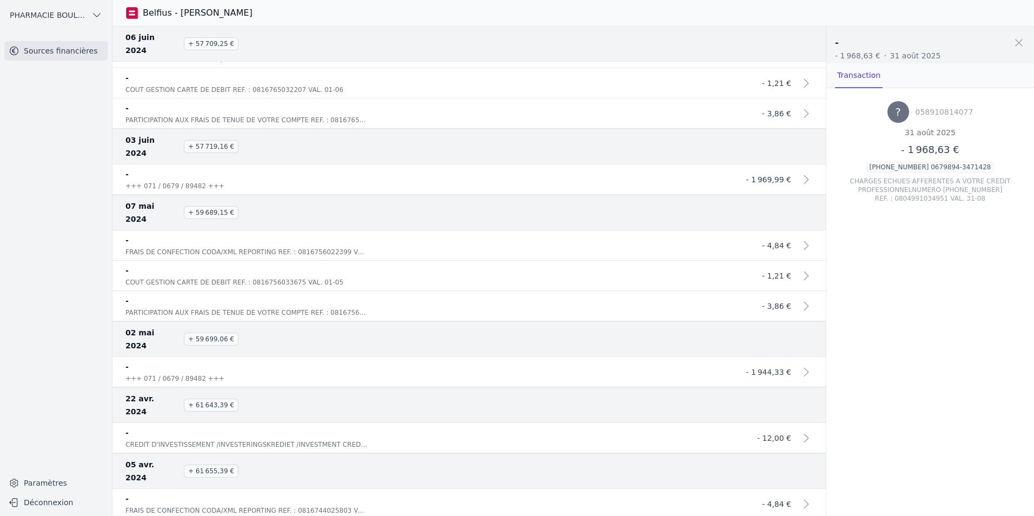
scroll to position [4760, 0]
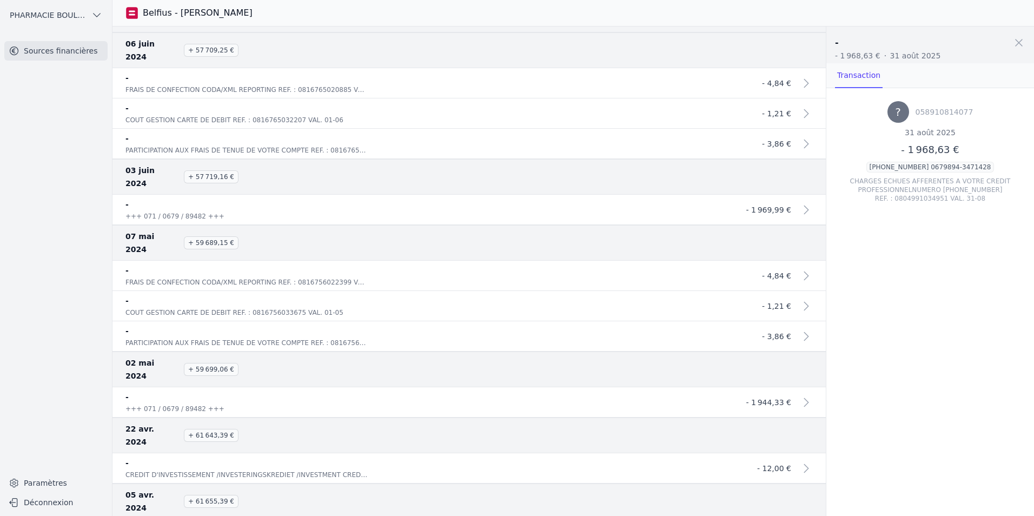
click at [27, 48] on link "Sources financières" at bounding box center [55, 50] width 103 height 19
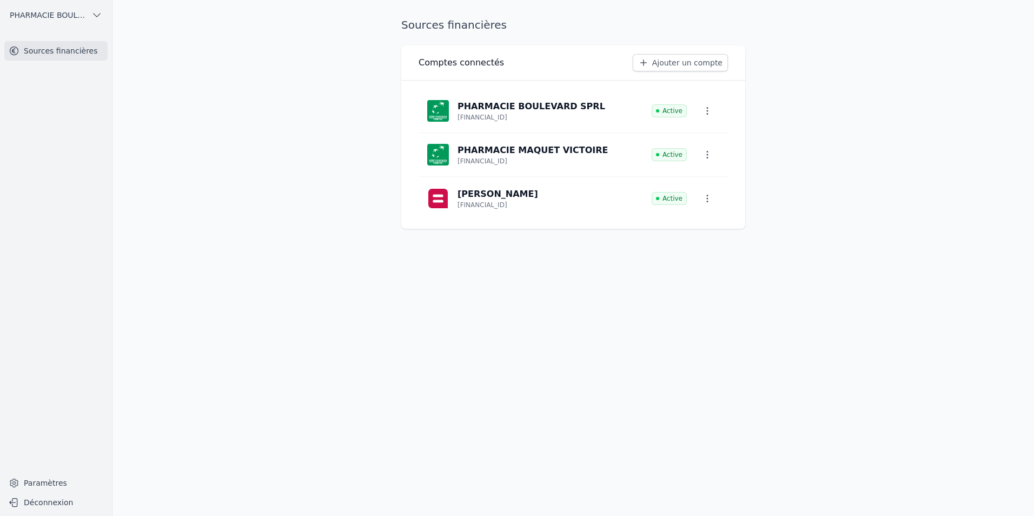
click at [707, 199] on icon "button" at bounding box center [708, 199] width 2 height 8
click at [707, 199] on div at bounding box center [517, 258] width 1034 height 516
click at [707, 199] on icon "button" at bounding box center [708, 199] width 2 height 8
click at [700, 214] on link "Paramètres" at bounding box center [691, 223] width 71 height 22
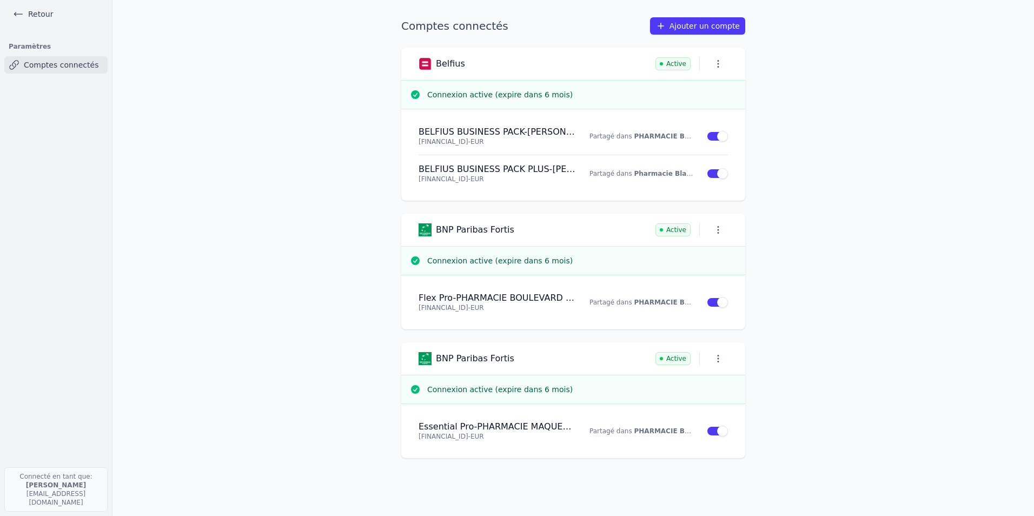
click at [537, 134] on h4 "BELFIUS BUSINESS PACK - Zaki Bouchuari" at bounding box center [498, 132] width 158 height 11
click at [716, 62] on icon "button" at bounding box center [718, 63] width 11 height 11
click at [541, 162] on div at bounding box center [517, 258] width 1034 height 516
drag, startPoint x: 539, startPoint y: 135, endPoint x: 493, endPoint y: 131, distance: 46.1
click at [493, 131] on h4 "BELFIUS BUSINESS PACK - Zaki Bouchuari" at bounding box center [498, 132] width 158 height 11
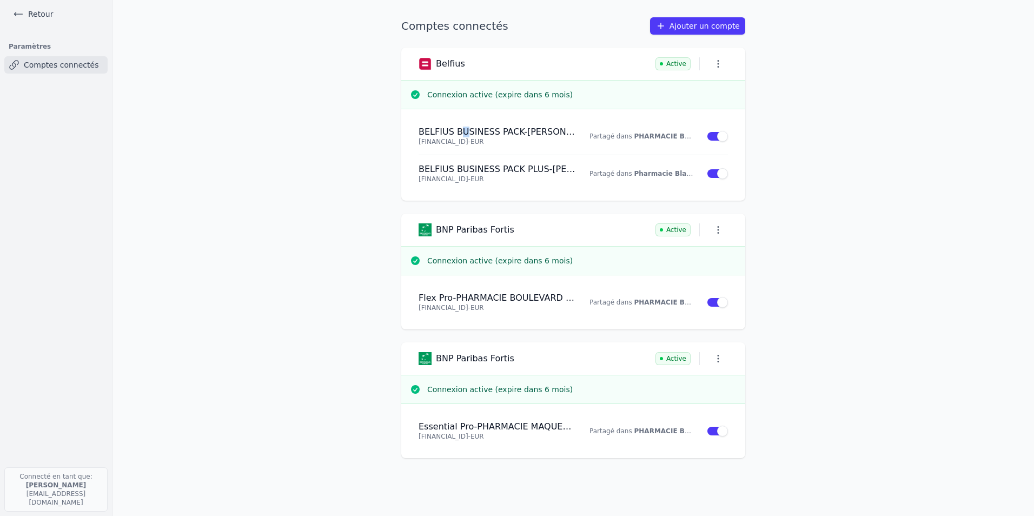
drag, startPoint x: 493, startPoint y: 131, endPoint x: 456, endPoint y: 132, distance: 36.3
click at [456, 132] on h4 "BELFIUS BUSINESS PACK - Zaki Bouchuari" at bounding box center [498, 132] width 158 height 11
click at [34, 19] on link "Retour" at bounding box center [33, 13] width 49 height 15
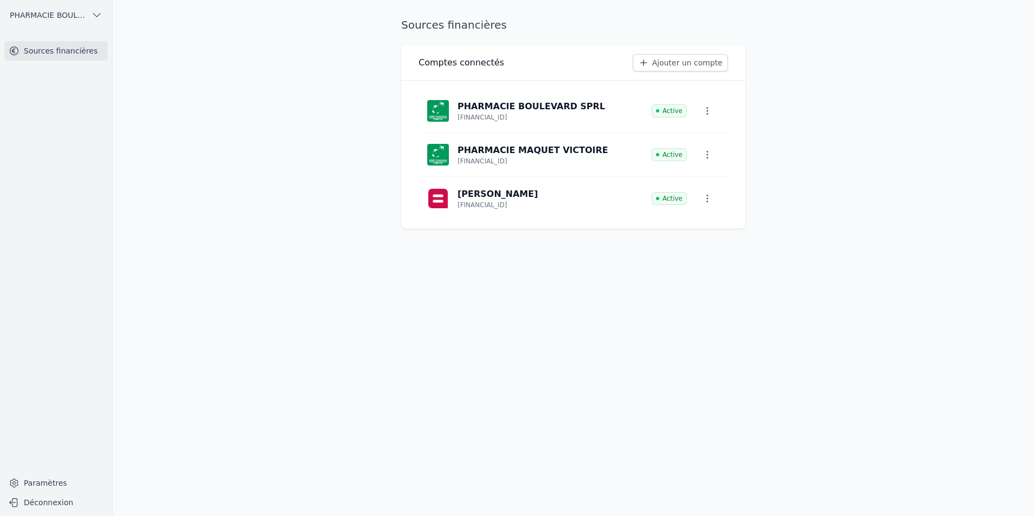
click at [283, 136] on main "Sources financières Comptes connectés Ajouter un compte PHARMACIE BOULEVARD SPR…" at bounding box center [517, 258] width 1034 height 516
click at [34, 10] on span "PHARMACIE BOULEVARD SPRL" at bounding box center [48, 15] width 77 height 11
click at [37, 36] on span "PHARMACIE BOULEVARD SPRL" at bounding box center [61, 39] width 75 height 11
click at [48, 14] on span "PHARMACIE BOULEVARD SPRL" at bounding box center [48, 15] width 77 height 11
click at [45, 54] on link "Pharmacie Blaes SRL" at bounding box center [53, 61] width 103 height 22
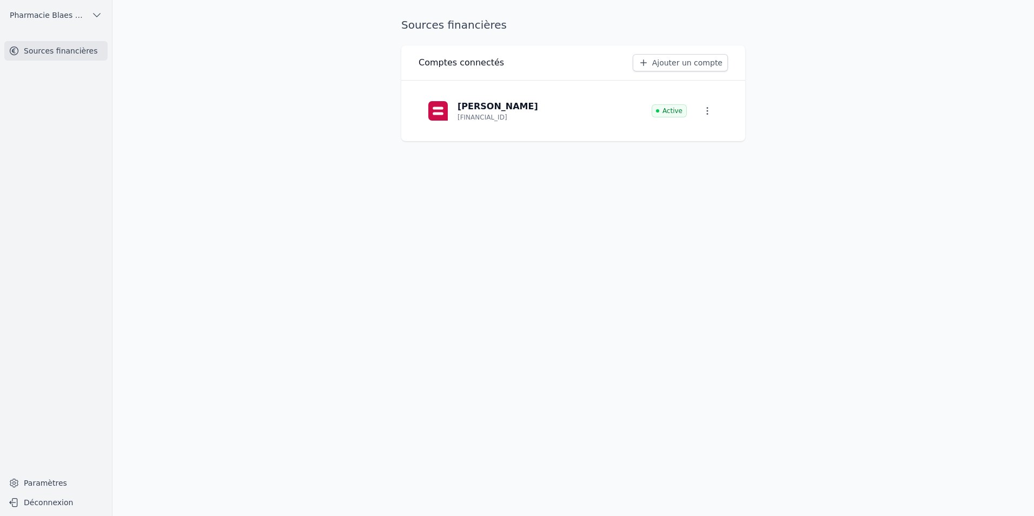
click at [82, 16] on button "Pharmacie Blaes SRL" at bounding box center [55, 14] width 103 height 17
click at [79, 41] on span "PHARMACIE BOULEVARD SPRL" at bounding box center [61, 39] width 75 height 11
